Goal: Task Accomplishment & Management: Use online tool/utility

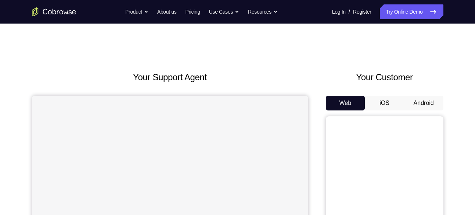
click at [417, 100] on button "Android" at bounding box center [423, 103] width 39 height 15
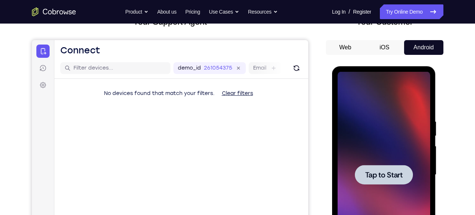
scroll to position [57, 0]
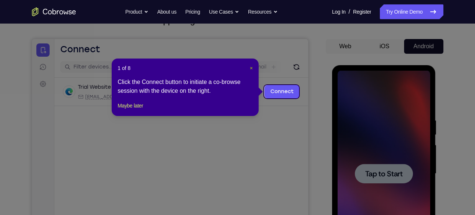
drag, startPoint x: 250, startPoint y: 71, endPoint x: 226, endPoint y: 44, distance: 35.6
click at [250, 71] on span "×" at bounding box center [251, 68] width 3 height 6
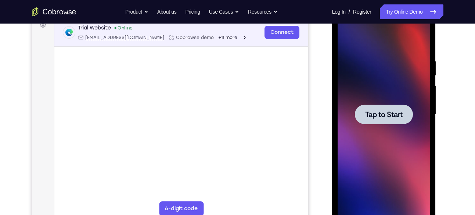
scroll to position [119, 0]
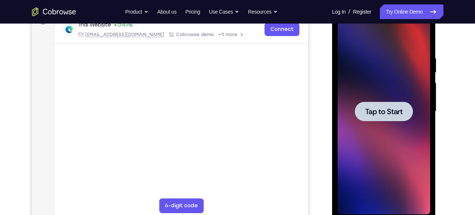
click at [408, 119] on div at bounding box center [384, 110] width 58 height 19
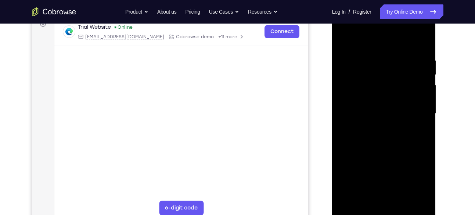
scroll to position [127, 0]
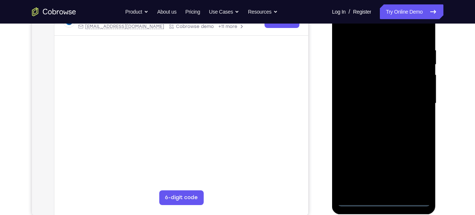
click at [383, 200] on div at bounding box center [384, 103] width 93 height 206
click at [384, 200] on div at bounding box center [384, 103] width 93 height 206
click at [417, 172] on div at bounding box center [384, 103] width 93 height 206
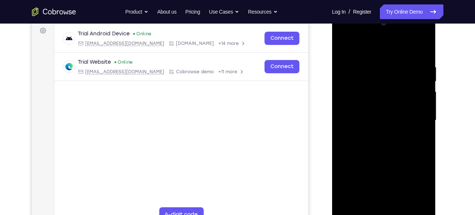
scroll to position [111, 0]
click at [349, 34] on div at bounding box center [384, 120] width 93 height 206
click at [418, 115] on div at bounding box center [384, 120] width 93 height 206
click at [379, 132] on div at bounding box center [384, 120] width 93 height 206
click at [380, 109] on div at bounding box center [384, 120] width 93 height 206
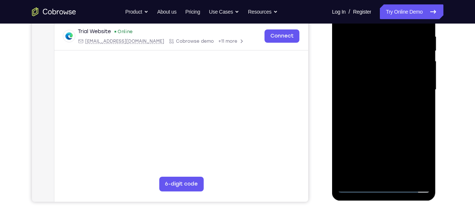
scroll to position [141, 0]
click at [356, 75] on div at bounding box center [384, 89] width 93 height 206
click at [351, 90] on div at bounding box center [384, 89] width 93 height 206
click at [346, 114] on div at bounding box center [384, 89] width 93 height 206
click at [398, 112] on div at bounding box center [384, 89] width 93 height 206
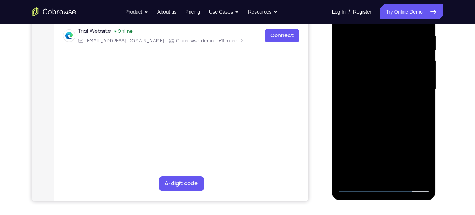
click at [379, 116] on div at bounding box center [384, 89] width 93 height 206
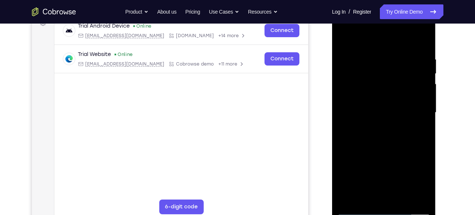
scroll to position [119, 0]
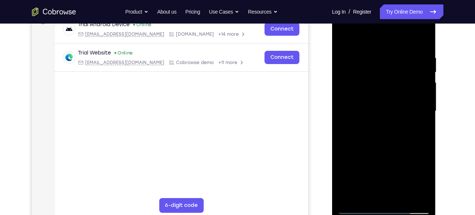
click at [381, 146] on div at bounding box center [384, 111] width 93 height 206
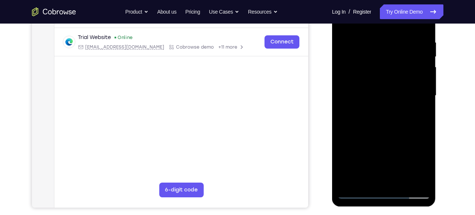
scroll to position [135, 0]
click at [401, 182] on div at bounding box center [384, 95] width 93 height 206
click at [392, 133] on div at bounding box center [384, 95] width 93 height 206
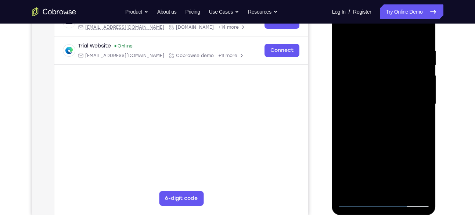
scroll to position [124, 0]
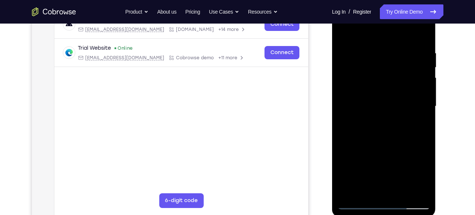
click at [347, 29] on div at bounding box center [384, 106] width 93 height 206
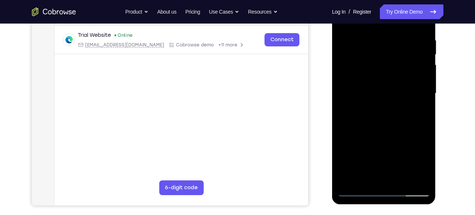
scroll to position [139, 0]
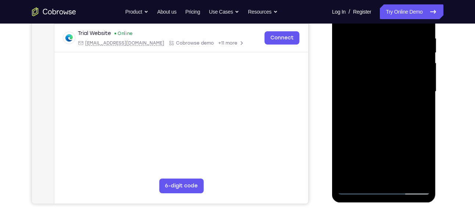
drag, startPoint x: 390, startPoint y: 129, endPoint x: 391, endPoint y: 101, distance: 28.3
click at [391, 101] on div at bounding box center [384, 92] width 93 height 206
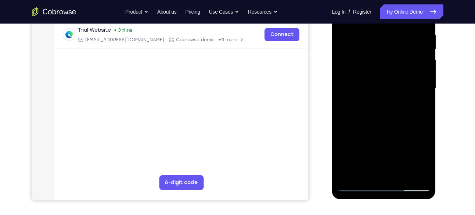
scroll to position [142, 0]
click at [424, 94] on div at bounding box center [384, 88] width 93 height 206
drag, startPoint x: 401, startPoint y: 137, endPoint x: 402, endPoint y: 36, distance: 101.4
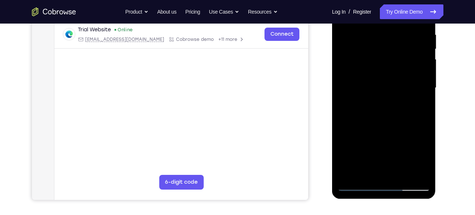
click at [402, 36] on div at bounding box center [384, 88] width 93 height 206
drag, startPoint x: 393, startPoint y: 147, endPoint x: 391, endPoint y: 73, distance: 73.5
click at [391, 73] on div at bounding box center [384, 88] width 93 height 206
drag, startPoint x: 382, startPoint y: 130, endPoint x: 385, endPoint y: 50, distance: 79.8
click at [385, 50] on div at bounding box center [384, 88] width 93 height 206
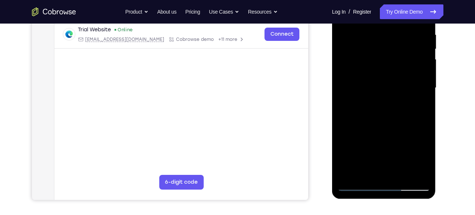
drag, startPoint x: 392, startPoint y: 135, endPoint x: 389, endPoint y: 43, distance: 91.9
click at [389, 43] on div at bounding box center [384, 88] width 93 height 206
drag, startPoint x: 393, startPoint y: 131, endPoint x: 403, endPoint y: 40, distance: 91.3
click at [403, 40] on div at bounding box center [384, 88] width 93 height 206
drag, startPoint x: 404, startPoint y: 62, endPoint x: 398, endPoint y: 47, distance: 17.0
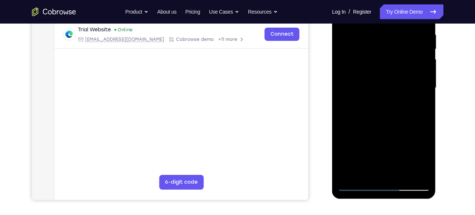
click at [398, 47] on div at bounding box center [384, 88] width 93 height 206
drag, startPoint x: 405, startPoint y: 159, endPoint x: 397, endPoint y: 75, distance: 84.9
click at [397, 75] on div at bounding box center [384, 88] width 93 height 206
drag, startPoint x: 383, startPoint y: 140, endPoint x: 384, endPoint y: 47, distance: 93.0
click at [384, 47] on div at bounding box center [384, 88] width 93 height 206
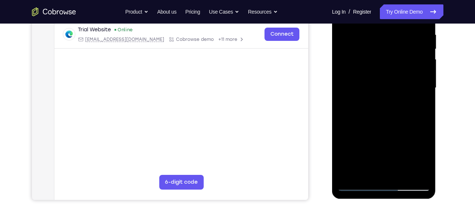
drag, startPoint x: 392, startPoint y: 146, endPoint x: 392, endPoint y: 35, distance: 111.3
click at [392, 35] on div at bounding box center [384, 88] width 93 height 206
drag, startPoint x: 412, startPoint y: 87, endPoint x: 406, endPoint y: 148, distance: 61.3
click at [406, 148] on div at bounding box center [384, 88] width 93 height 206
drag, startPoint x: 404, startPoint y: 105, endPoint x: 407, endPoint y: 51, distance: 54.4
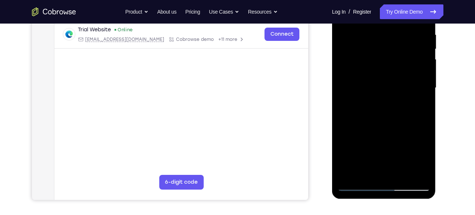
click at [407, 51] on div at bounding box center [384, 88] width 93 height 206
click at [425, 83] on div at bounding box center [384, 88] width 93 height 206
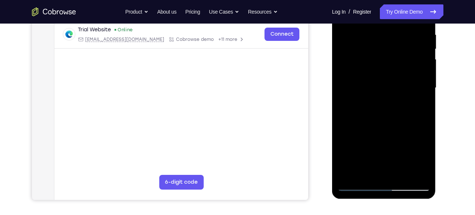
click at [425, 83] on div at bounding box center [384, 88] width 93 height 206
drag, startPoint x: 380, startPoint y: 39, endPoint x: 379, endPoint y: 62, distance: 22.4
click at [379, 62] on div at bounding box center [384, 88] width 93 height 206
click at [426, 103] on div at bounding box center [384, 88] width 93 height 206
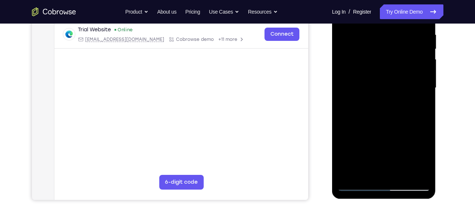
click at [363, 32] on div at bounding box center [384, 88] width 93 height 206
drag, startPoint x: 397, startPoint y: 129, endPoint x: 397, endPoint y: 62, distance: 66.9
click at [397, 62] on div at bounding box center [384, 88] width 93 height 206
drag, startPoint x: 388, startPoint y: 127, endPoint x: 390, endPoint y: 77, distance: 50.0
click at [390, 77] on div at bounding box center [384, 88] width 93 height 206
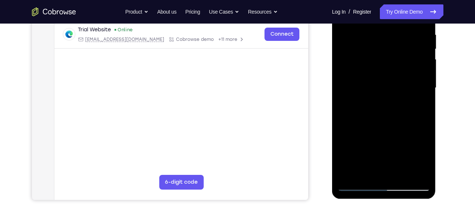
drag, startPoint x: 384, startPoint y: 134, endPoint x: 383, endPoint y: 80, distance: 54.0
click at [383, 80] on div at bounding box center [384, 88] width 93 height 206
drag, startPoint x: 388, startPoint y: 140, endPoint x: 390, endPoint y: 87, distance: 53.3
click at [390, 87] on div at bounding box center [384, 88] width 93 height 206
drag, startPoint x: 361, startPoint y: 146, endPoint x: 377, endPoint y: 62, distance: 85.3
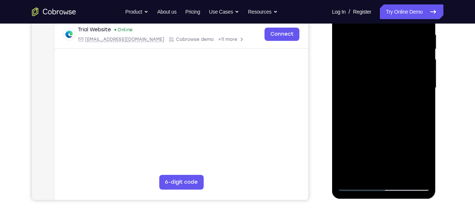
click at [377, 62] on div at bounding box center [384, 88] width 93 height 206
click at [356, 132] on div at bounding box center [384, 88] width 93 height 206
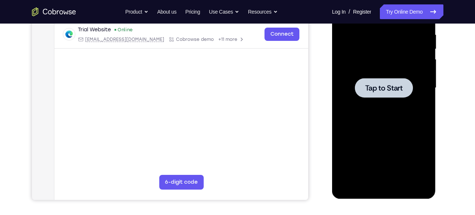
click at [364, 116] on div at bounding box center [384, 88] width 93 height 206
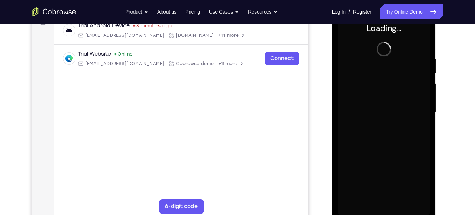
scroll to position [117, 0]
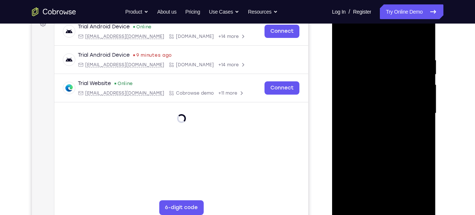
click at [385, 209] on div at bounding box center [384, 113] width 93 height 206
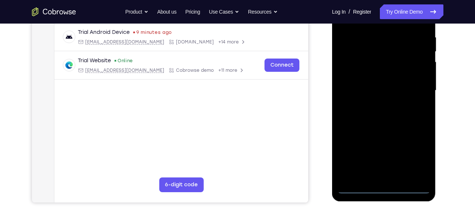
click at [416, 158] on div at bounding box center [384, 91] width 93 height 206
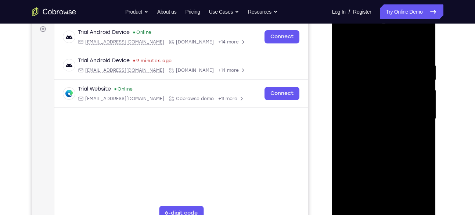
scroll to position [106, 0]
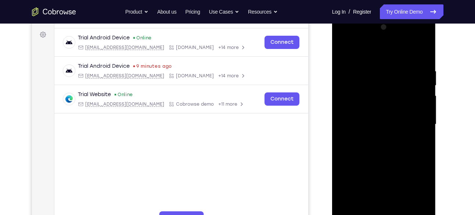
click at [346, 33] on div at bounding box center [384, 124] width 93 height 206
click at [420, 120] on div at bounding box center [384, 124] width 93 height 206
click at [374, 138] on div at bounding box center [384, 124] width 93 height 206
click at [375, 119] on div at bounding box center [384, 124] width 93 height 206
click at [369, 110] on div at bounding box center [384, 124] width 93 height 206
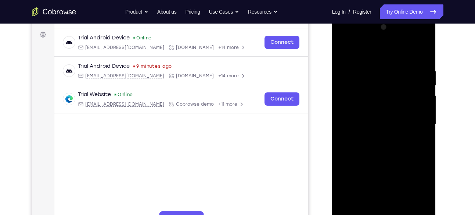
click at [358, 123] on div at bounding box center [384, 124] width 93 height 206
click at [355, 150] on div at bounding box center [384, 124] width 93 height 206
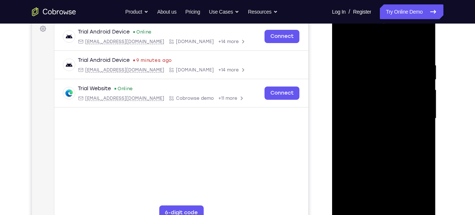
click at [391, 138] on div at bounding box center [384, 118] width 93 height 206
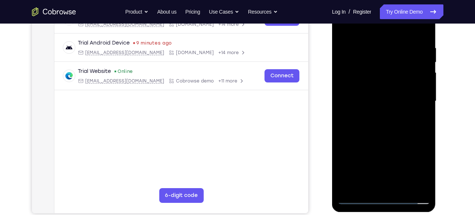
scroll to position [129, 0]
click at [401, 133] on div at bounding box center [384, 101] width 93 height 206
click at [402, 186] on div at bounding box center [384, 101] width 93 height 206
click at [400, 141] on div at bounding box center [384, 101] width 93 height 206
drag, startPoint x: 381, startPoint y: 171, endPoint x: 375, endPoint y: 205, distance: 35.1
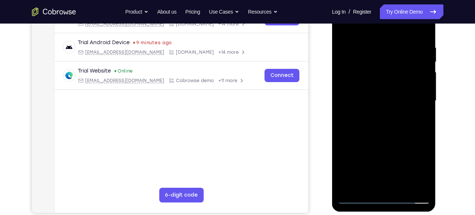
click at [375, 205] on div at bounding box center [384, 101] width 104 height 219
click at [379, 35] on div at bounding box center [384, 101] width 93 height 206
click at [369, 108] on div at bounding box center [384, 101] width 93 height 206
click at [368, 62] on div at bounding box center [384, 101] width 93 height 206
click at [415, 122] on div at bounding box center [384, 101] width 93 height 206
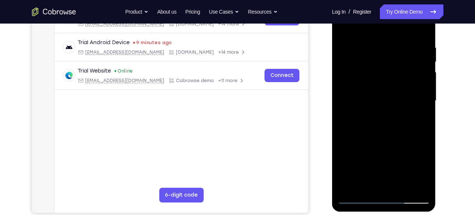
click at [416, 121] on div at bounding box center [384, 101] width 93 height 206
click at [343, 29] on div at bounding box center [384, 101] width 93 height 206
click at [345, 28] on div at bounding box center [384, 101] width 93 height 206
click at [370, 36] on div at bounding box center [384, 101] width 93 height 206
click at [419, 91] on div at bounding box center [384, 101] width 93 height 206
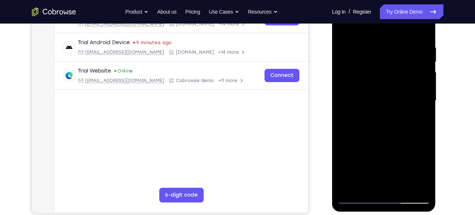
click at [408, 99] on div at bounding box center [384, 101] width 93 height 206
click at [422, 96] on div at bounding box center [384, 101] width 93 height 206
click at [422, 81] on div at bounding box center [384, 101] width 93 height 206
click at [423, 76] on div at bounding box center [384, 101] width 93 height 206
click at [422, 90] on div at bounding box center [384, 101] width 93 height 206
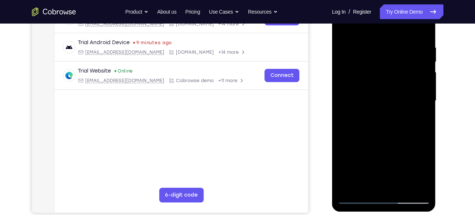
click at [420, 79] on div at bounding box center [384, 101] width 93 height 206
drag, startPoint x: 419, startPoint y: 89, endPoint x: 385, endPoint y: 89, distance: 34.5
click at [385, 89] on div at bounding box center [384, 101] width 93 height 206
drag, startPoint x: 419, startPoint y: 74, endPoint x: 382, endPoint y: 75, distance: 36.8
click at [382, 75] on div at bounding box center [384, 101] width 93 height 206
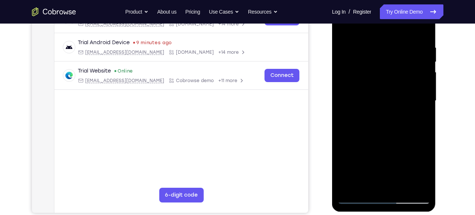
drag, startPoint x: 417, startPoint y: 74, endPoint x: 385, endPoint y: 79, distance: 33.1
click at [385, 79] on div at bounding box center [384, 101] width 93 height 206
drag, startPoint x: 409, startPoint y: 83, endPoint x: 376, endPoint y: 86, distance: 32.9
click at [376, 86] on div at bounding box center [384, 101] width 93 height 206
drag, startPoint x: 408, startPoint y: 85, endPoint x: 372, endPoint y: 89, distance: 35.5
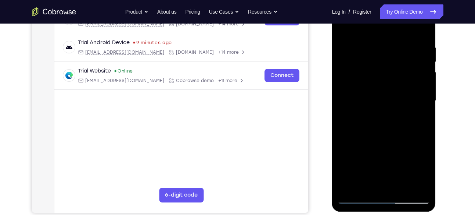
click at [372, 89] on div at bounding box center [384, 101] width 93 height 206
drag, startPoint x: 420, startPoint y: 73, endPoint x: 389, endPoint y: 71, distance: 31.7
click at [389, 71] on div at bounding box center [384, 101] width 93 height 206
drag, startPoint x: 419, startPoint y: 67, endPoint x: 381, endPoint y: 72, distance: 38.1
click at [381, 72] on div at bounding box center [384, 101] width 93 height 206
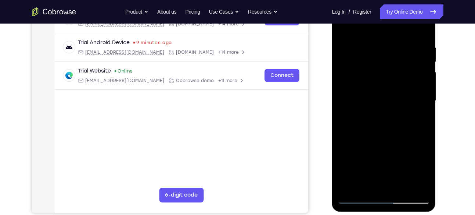
drag, startPoint x: 412, startPoint y: 64, endPoint x: 390, endPoint y: 68, distance: 22.5
click at [390, 68] on div at bounding box center [384, 101] width 93 height 206
drag, startPoint x: 423, startPoint y: 95, endPoint x: 388, endPoint y: 100, distance: 34.5
click at [388, 100] on div at bounding box center [384, 101] width 93 height 206
click at [419, 82] on div at bounding box center [384, 101] width 93 height 206
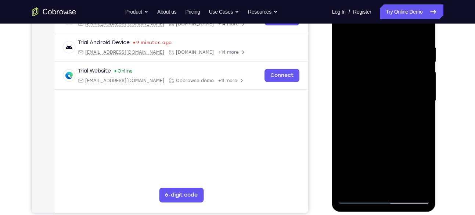
click at [419, 65] on div at bounding box center [384, 101] width 93 height 206
click at [420, 68] on div at bounding box center [384, 101] width 93 height 206
drag, startPoint x: 360, startPoint y: 100, endPoint x: 403, endPoint y: 104, distance: 43.5
click at [403, 104] on div at bounding box center [384, 101] width 93 height 206
drag, startPoint x: 351, startPoint y: 146, endPoint x: 388, endPoint y: 152, distance: 37.9
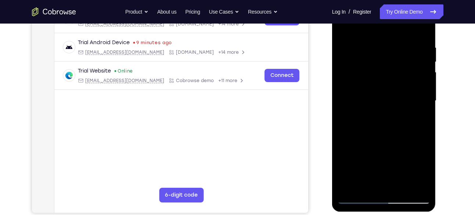
click at [388, 152] on div at bounding box center [384, 101] width 93 height 206
click at [420, 183] on div at bounding box center [384, 101] width 93 height 206
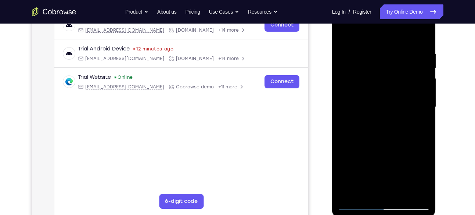
scroll to position [124, 0]
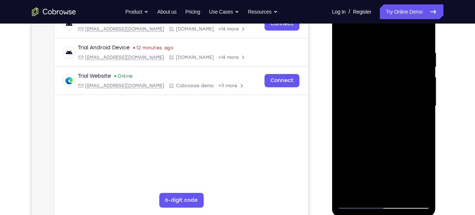
click at [421, 37] on div at bounding box center [384, 106] width 93 height 206
drag, startPoint x: 402, startPoint y: 43, endPoint x: 393, endPoint y: 134, distance: 91.6
click at [393, 134] on div at bounding box center [384, 106] width 93 height 206
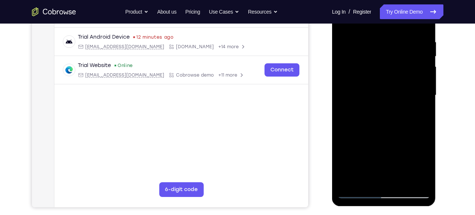
click at [367, 180] on div at bounding box center [384, 95] width 93 height 206
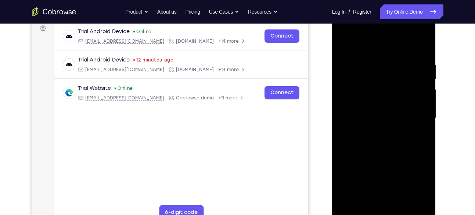
scroll to position [110, 0]
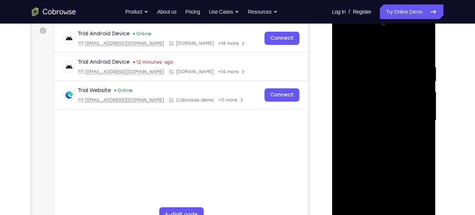
click at [370, 45] on div at bounding box center [384, 120] width 93 height 206
click at [366, 61] on div at bounding box center [384, 120] width 93 height 206
click at [347, 60] on div at bounding box center [384, 120] width 93 height 206
click at [422, 50] on div at bounding box center [384, 120] width 93 height 206
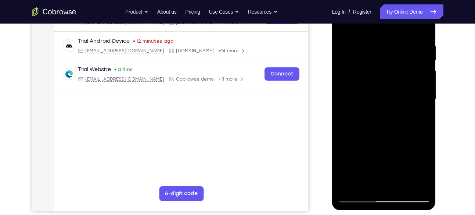
scroll to position [131, 0]
click at [349, 183] on div at bounding box center [384, 99] width 93 height 206
click at [401, 184] on div at bounding box center [384, 99] width 93 height 206
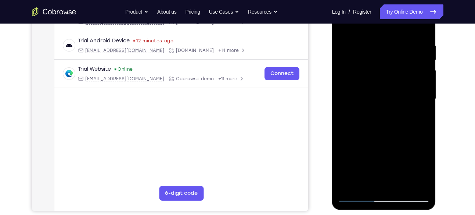
click at [344, 25] on div at bounding box center [384, 99] width 93 height 206
drag, startPoint x: 383, startPoint y: 151, endPoint x: 387, endPoint y: 48, distance: 102.6
click at [387, 48] on div at bounding box center [384, 99] width 93 height 206
drag, startPoint x: 384, startPoint y: 142, endPoint x: 390, endPoint y: 50, distance: 92.1
click at [390, 50] on div at bounding box center [384, 99] width 93 height 206
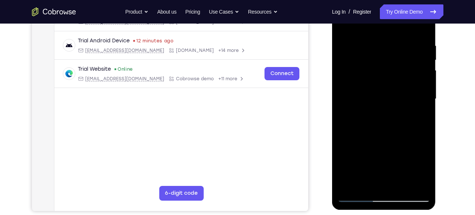
drag, startPoint x: 388, startPoint y: 151, endPoint x: 383, endPoint y: 89, distance: 62.3
click at [383, 89] on div at bounding box center [384, 99] width 93 height 206
drag, startPoint x: 372, startPoint y: 168, endPoint x: 379, endPoint y: 85, distance: 84.1
click at [379, 85] on div at bounding box center [384, 99] width 93 height 206
drag, startPoint x: 408, startPoint y: 150, endPoint x: 403, endPoint y: 47, distance: 103.4
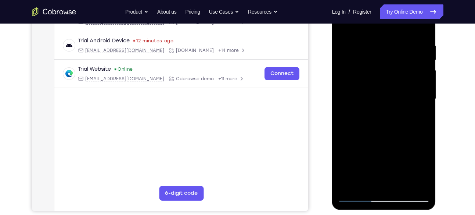
click at [403, 47] on div at bounding box center [384, 99] width 93 height 206
drag, startPoint x: 402, startPoint y: 141, endPoint x: 387, endPoint y: 48, distance: 94.5
click at [387, 48] on div at bounding box center [384, 99] width 93 height 206
click at [348, 186] on div at bounding box center [384, 99] width 93 height 206
click at [373, 44] on div at bounding box center [384, 99] width 93 height 206
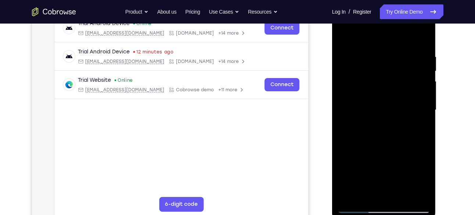
scroll to position [119, 0]
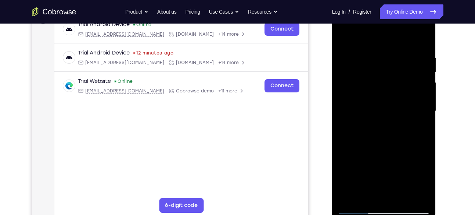
click at [427, 74] on div at bounding box center [384, 111] width 93 height 206
click at [426, 67] on div at bounding box center [384, 111] width 93 height 206
click at [423, 79] on div at bounding box center [384, 111] width 93 height 206
drag, startPoint x: 422, startPoint y: 91, endPoint x: 381, endPoint y: 89, distance: 40.9
click at [381, 89] on div at bounding box center [384, 111] width 93 height 206
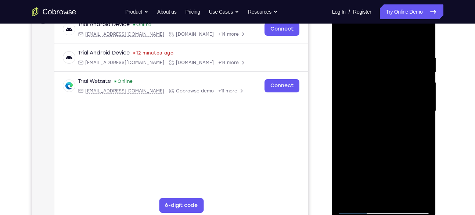
drag, startPoint x: 412, startPoint y: 76, endPoint x: 380, endPoint y: 81, distance: 32.4
click at [380, 81] on div at bounding box center [384, 111] width 93 height 206
drag, startPoint x: 412, startPoint y: 83, endPoint x: 363, endPoint y: 89, distance: 49.2
click at [363, 89] on div at bounding box center [384, 111] width 93 height 206
drag, startPoint x: 405, startPoint y: 85, endPoint x: 354, endPoint y: 92, distance: 51.5
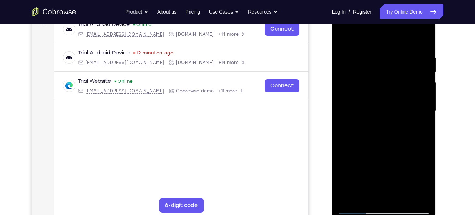
click at [354, 92] on div at bounding box center [384, 111] width 93 height 206
drag, startPoint x: 404, startPoint y: 91, endPoint x: 374, endPoint y: 92, distance: 29.8
click at [374, 92] on div at bounding box center [384, 111] width 93 height 206
drag, startPoint x: 405, startPoint y: 91, endPoint x: 384, endPoint y: 93, distance: 21.4
click at [384, 93] on div at bounding box center [384, 111] width 93 height 206
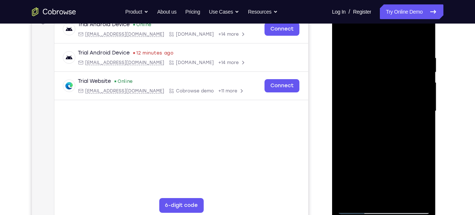
drag, startPoint x: 415, startPoint y: 80, endPoint x: 378, endPoint y: 83, distance: 37.2
click at [378, 83] on div at bounding box center [384, 111] width 93 height 206
drag, startPoint x: 410, startPoint y: 69, endPoint x: 378, endPoint y: 71, distance: 32.1
click at [378, 71] on div at bounding box center [384, 111] width 93 height 206
drag, startPoint x: 409, startPoint y: 105, endPoint x: 371, endPoint y: 107, distance: 37.5
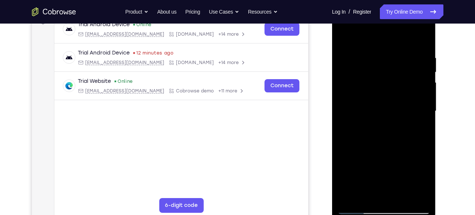
click at [371, 107] on div at bounding box center [384, 111] width 93 height 206
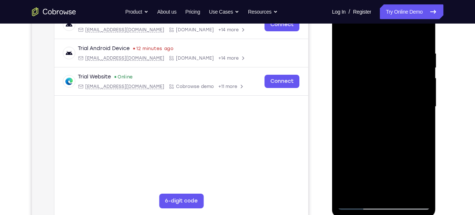
scroll to position [125, 0]
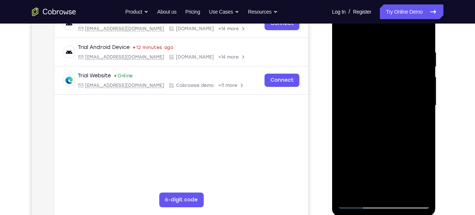
drag, startPoint x: 412, startPoint y: 89, endPoint x: 372, endPoint y: 89, distance: 40.1
click at [372, 89] on div at bounding box center [384, 106] width 93 height 206
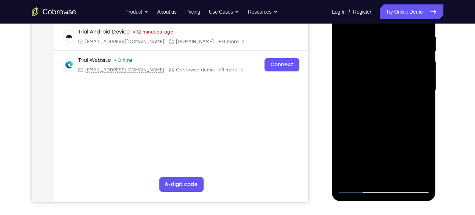
scroll to position [140, 0]
drag, startPoint x: 404, startPoint y: 66, endPoint x: 375, endPoint y: 67, distance: 28.7
click at [375, 67] on div at bounding box center [384, 90] width 93 height 206
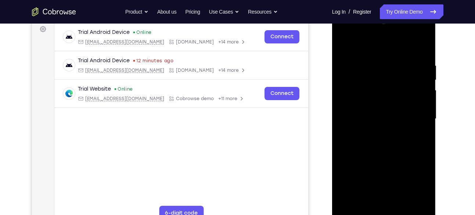
drag, startPoint x: 403, startPoint y: 81, endPoint x: 370, endPoint y: 91, distance: 34.5
click at [370, 91] on div at bounding box center [384, 119] width 93 height 206
drag, startPoint x: 421, startPoint y: 90, endPoint x: 387, endPoint y: 94, distance: 34.3
click at [387, 94] on div at bounding box center [384, 119] width 93 height 206
click at [422, 47] on div at bounding box center [384, 119] width 93 height 206
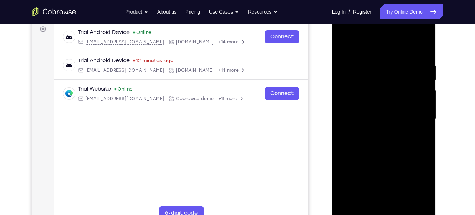
drag, startPoint x: 410, startPoint y: 57, endPoint x: 400, endPoint y: 154, distance: 97.1
click at [400, 154] on div at bounding box center [384, 119] width 93 height 206
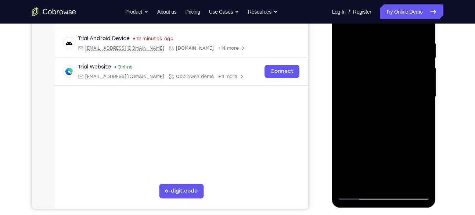
scroll to position [134, 0]
click at [402, 180] on div at bounding box center [384, 96] width 93 height 206
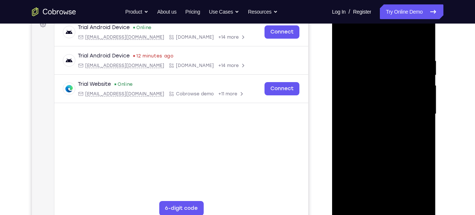
scroll to position [116, 0]
click at [345, 41] on div at bounding box center [384, 114] width 93 height 206
drag, startPoint x: 387, startPoint y: 57, endPoint x: 379, endPoint y: 156, distance: 99.9
click at [379, 156] on div at bounding box center [384, 114] width 93 height 206
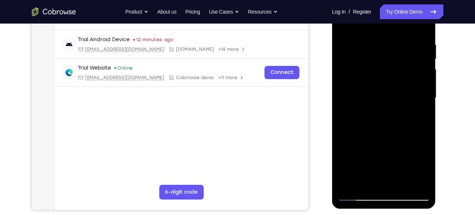
scroll to position [133, 0]
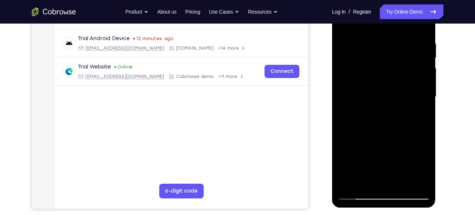
click at [418, 183] on div at bounding box center [384, 97] width 93 height 206
click at [351, 182] on div at bounding box center [384, 97] width 93 height 206
click at [416, 42] on div at bounding box center [384, 97] width 93 height 206
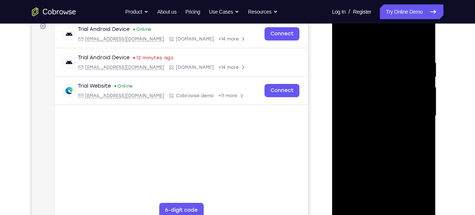
scroll to position [112, 0]
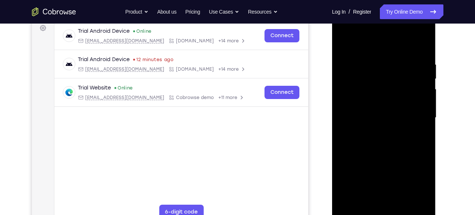
click at [424, 98] on div at bounding box center [384, 118] width 93 height 206
click at [347, 130] on div at bounding box center [384, 118] width 93 height 206
click at [385, 110] on div at bounding box center [384, 118] width 93 height 206
click at [381, 109] on div at bounding box center [384, 118] width 93 height 206
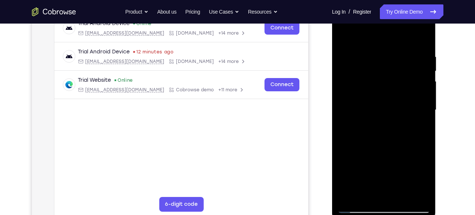
scroll to position [111, 0]
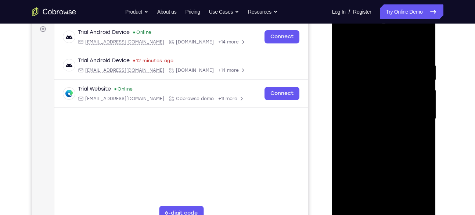
click at [345, 44] on div at bounding box center [384, 119] width 93 height 206
click at [427, 107] on div at bounding box center [384, 119] width 93 height 206
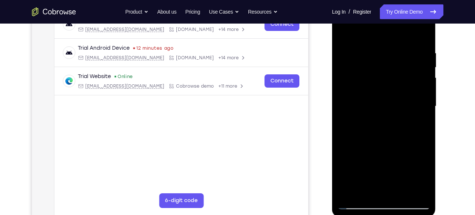
click at [426, 76] on div at bounding box center [384, 106] width 93 height 206
click at [421, 36] on div at bounding box center [384, 106] width 93 height 206
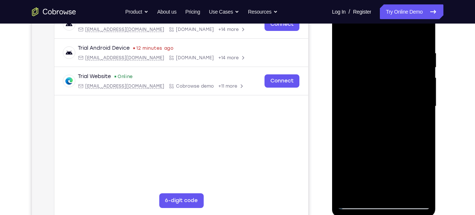
drag, startPoint x: 404, startPoint y: 62, endPoint x: 379, endPoint y: 193, distance: 133.1
click at [379, 193] on div at bounding box center [384, 106] width 93 height 206
click at [399, 193] on div at bounding box center [384, 106] width 93 height 206
